Goal: Information Seeking & Learning: Learn about a topic

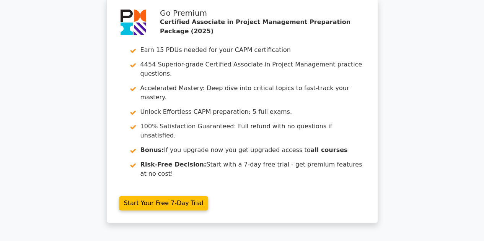
scroll to position [1489, 0]
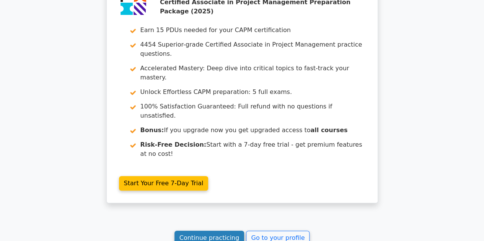
click at [204, 231] on link "Continue practicing" at bounding box center [209, 238] width 70 height 15
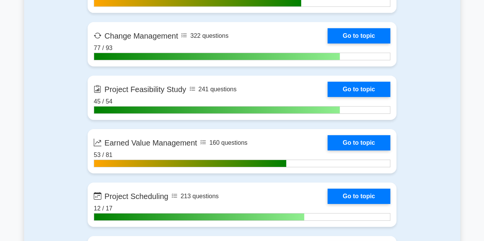
scroll to position [1246, 0]
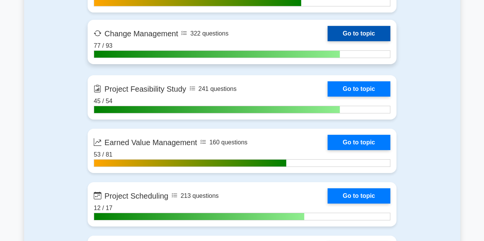
click at [327, 26] on link "Go to topic" at bounding box center [358, 33] width 63 height 15
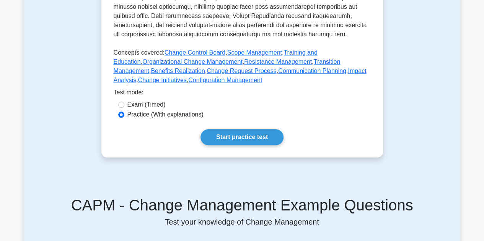
scroll to position [333, 0]
click at [187, 83] on link "Change Initiatives" at bounding box center [162, 79] width 49 height 7
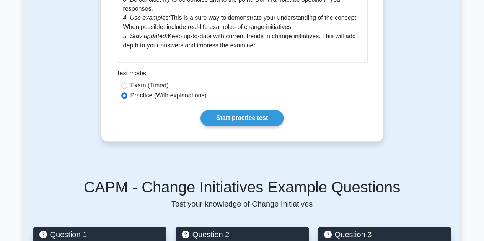
scroll to position [428, 0]
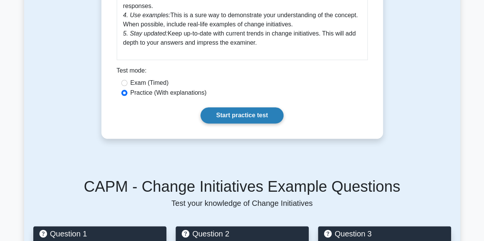
click at [221, 114] on link "Start practice test" at bounding box center [241, 115] width 83 height 16
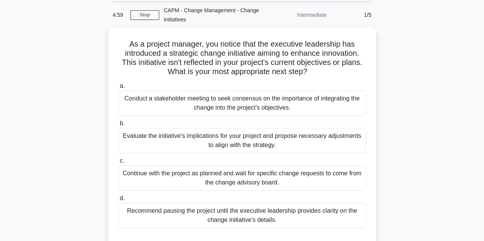
scroll to position [28, 0]
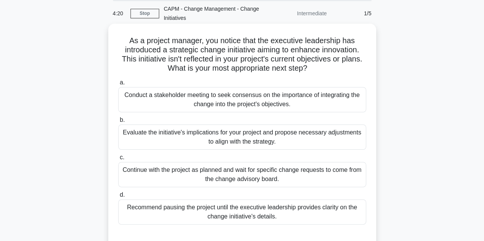
click at [225, 134] on div "Evaluate the initiative's implications for your project and propose necessary a…" at bounding box center [242, 137] width 248 height 25
click at [118, 123] on input "b. Evaluate the initiative's implications for your project and propose necessar…" at bounding box center [118, 120] width 0 height 5
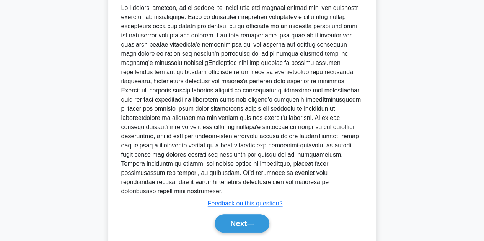
scroll to position [293, 0]
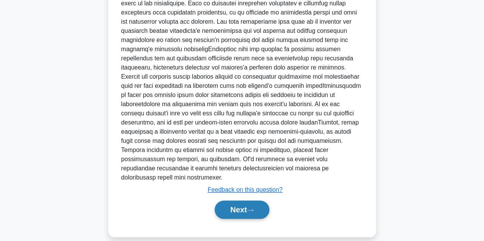
click at [228, 204] on button "Next" at bounding box center [242, 210] width 55 height 18
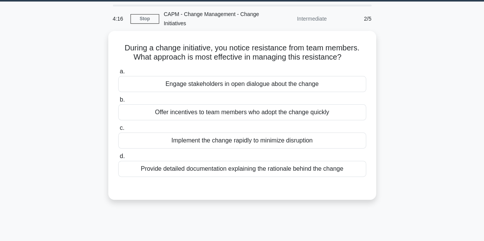
scroll to position [23, 0]
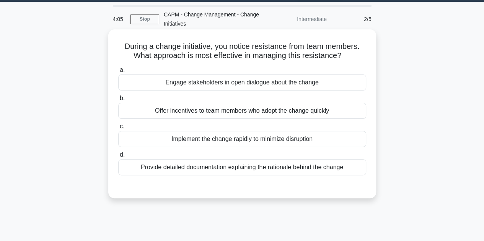
click at [218, 80] on div "Engage stakeholders in open dialogue about the change" at bounding box center [242, 83] width 248 height 16
click at [118, 73] on input "a. Engage stakeholders in open dialogue about the change" at bounding box center [118, 70] width 0 height 5
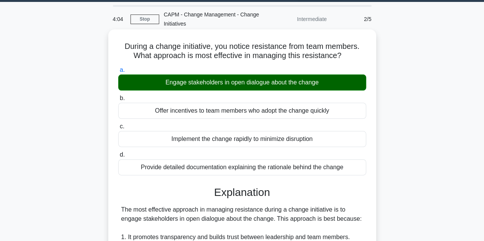
scroll to position [266, 0]
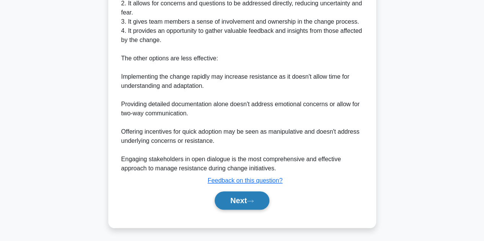
click at [232, 198] on button "Next" at bounding box center [242, 201] width 55 height 18
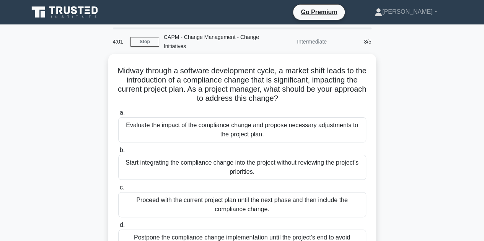
scroll to position [49, 0]
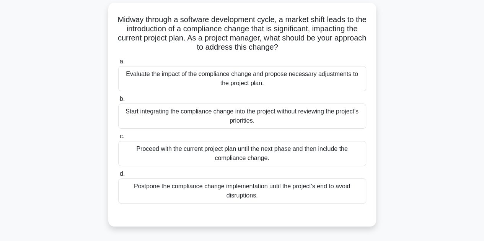
click at [207, 80] on div "Evaluate the impact of the compliance change and propose necessary adjustments …" at bounding box center [242, 78] width 248 height 25
click at [118, 64] on input "a. Evaluate the impact of the compliance change and propose necessary adjustmen…" at bounding box center [118, 61] width 0 height 5
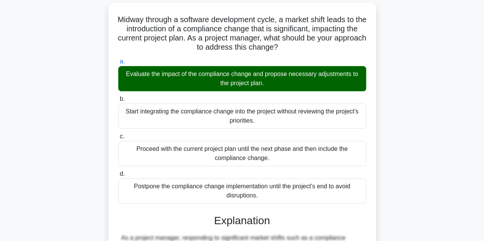
scroll to position [257, 0]
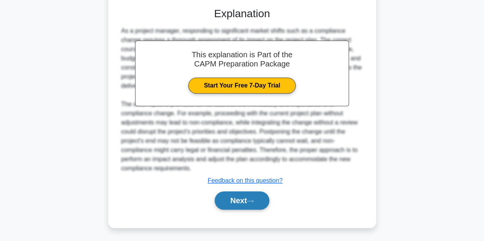
click at [233, 198] on button "Next" at bounding box center [242, 201] width 55 height 18
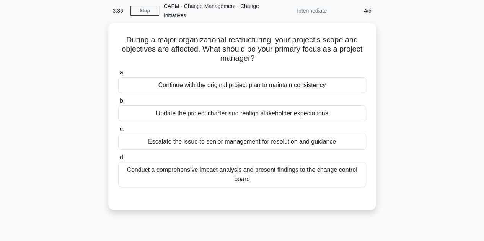
scroll to position [31, 0]
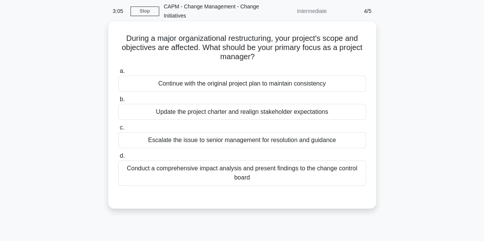
click at [216, 143] on div "Escalate the issue to senior management for resolution and guidance" at bounding box center [242, 140] width 248 height 16
click at [118, 130] on input "c. Escalate the issue to senior management for resolution and guidance" at bounding box center [118, 127] width 0 height 5
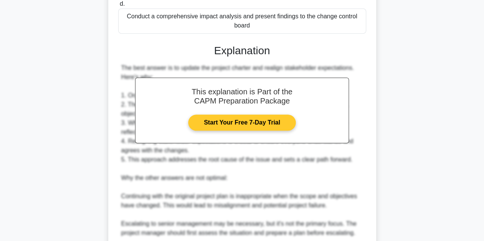
scroll to position [285, 0]
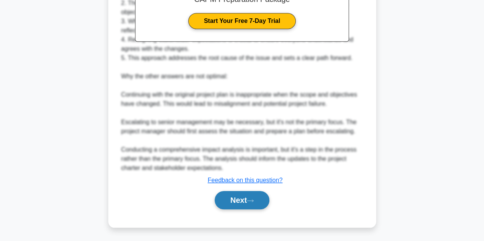
click at [228, 199] on button "Next" at bounding box center [242, 200] width 55 height 18
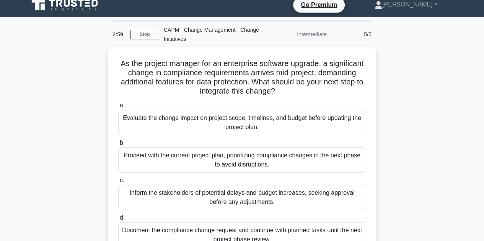
scroll to position [42, 0]
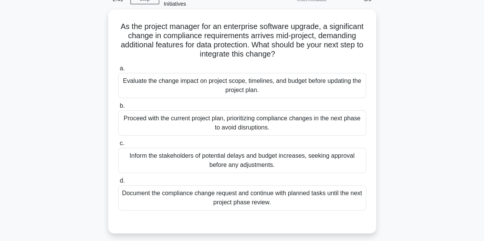
drag, startPoint x: 267, startPoint y: 88, endPoint x: 232, endPoint y: 83, distance: 34.7
click at [232, 83] on div "Evaluate the change impact on project scope, timelines, and budget before updat…" at bounding box center [242, 85] width 248 height 25
click at [118, 71] on input "a. Evaluate the change impact on project scope, timelines, and budget before up…" at bounding box center [118, 68] width 0 height 5
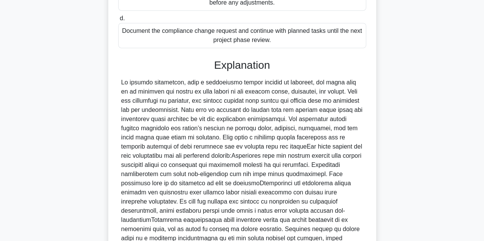
scroll to position [284, 0]
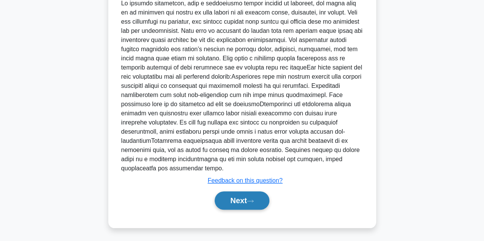
click at [242, 200] on button "Next" at bounding box center [242, 201] width 55 height 18
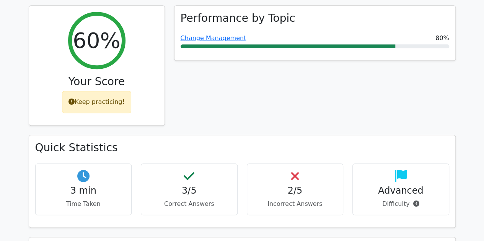
scroll to position [312, 0]
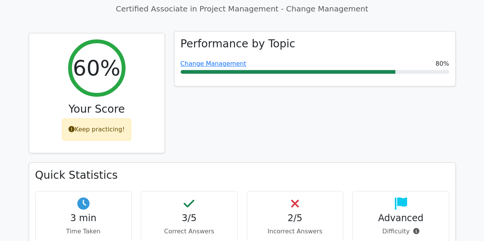
click at [214, 59] on div "Change Management 80%" at bounding box center [315, 66] width 269 height 15
click at [207, 60] on link "Change Management" at bounding box center [214, 63] width 66 height 7
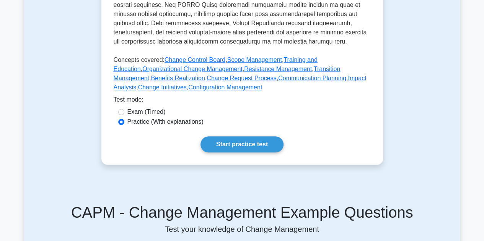
scroll to position [326, 0]
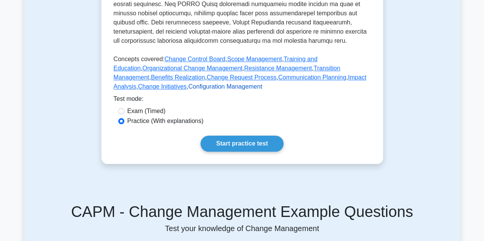
click at [188, 90] on link "Configuration Management" at bounding box center [225, 86] width 74 height 7
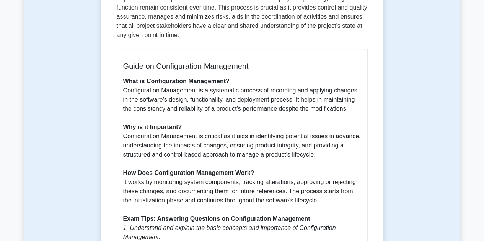
scroll to position [172, 0]
click at [156, 111] on p "What is Configuration Management? Configuration Management is a systematic proc…" at bounding box center [242, 186] width 238 height 220
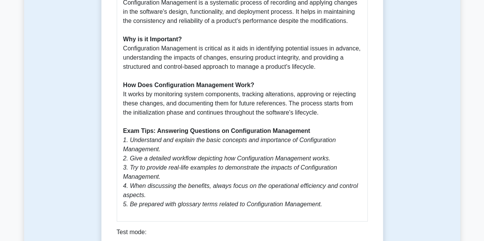
scroll to position [313, 0]
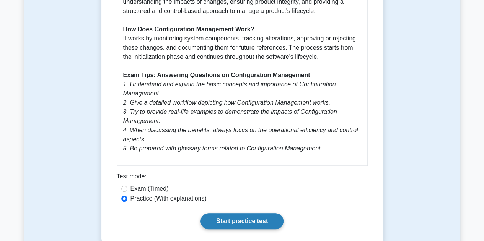
click at [257, 220] on link "Start practice test" at bounding box center [241, 221] width 83 height 16
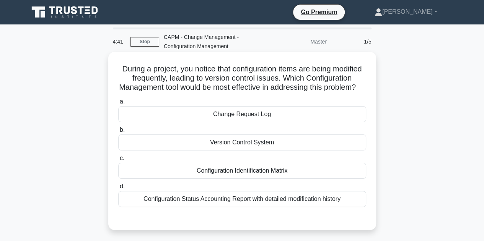
click at [266, 179] on div "Configuration Identification Matrix" at bounding box center [242, 171] width 248 height 16
click at [118, 161] on input "c. Configuration Identification Matrix" at bounding box center [118, 158] width 0 height 5
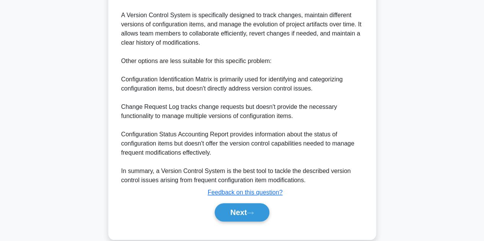
scroll to position [255, 0]
click at [230, 215] on button "Next" at bounding box center [242, 212] width 55 height 18
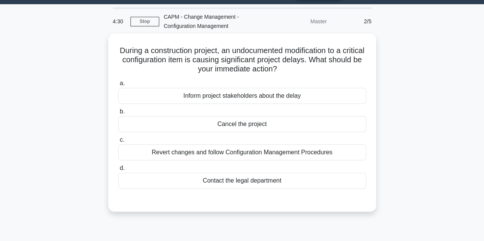
scroll to position [0, 0]
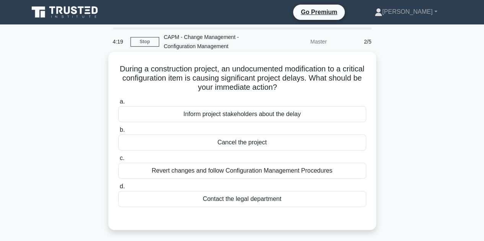
click at [230, 173] on div "Revert changes and follow Configuration Management Procedures" at bounding box center [242, 171] width 248 height 16
click at [118, 161] on input "c. Revert changes and follow Configuration Management Procedures" at bounding box center [118, 158] width 0 height 5
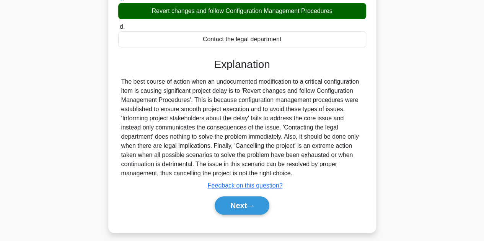
scroll to position [172, 0]
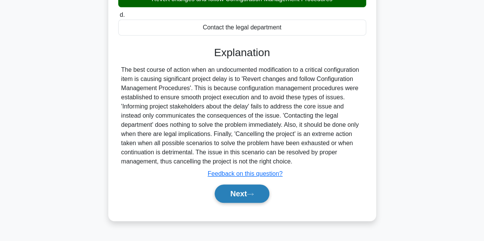
click at [243, 186] on button "Next" at bounding box center [242, 194] width 55 height 18
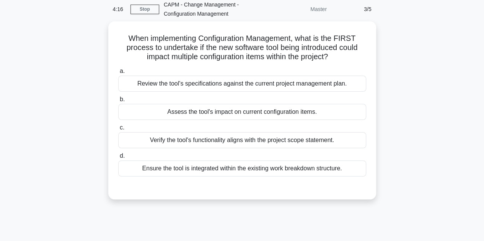
scroll to position [0, 0]
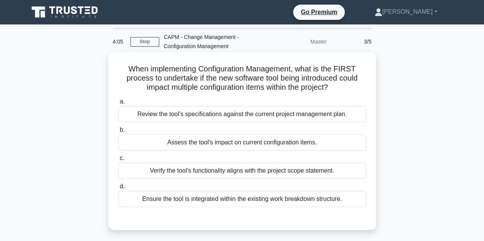
click at [278, 106] on label "a. Review the tool's specifications against the current project management plan." at bounding box center [242, 109] width 248 height 25
click at [118, 104] on input "a. Review the tool's specifications against the current project management plan." at bounding box center [118, 101] width 0 height 5
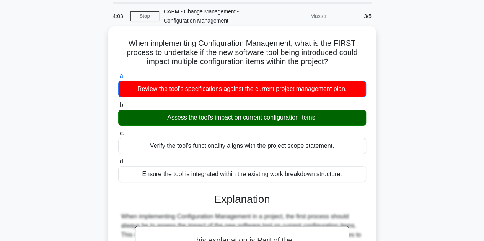
scroll to position [26, 0]
